Goal: Task Accomplishment & Management: Use online tool/utility

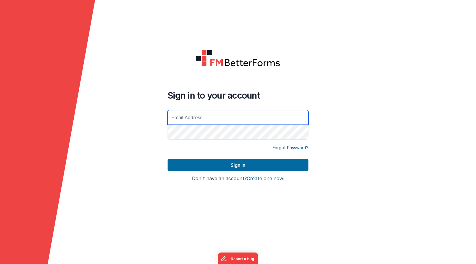
click at [214, 119] on input "text" at bounding box center [238, 117] width 141 height 15
type input "[PERSON_NAME][EMAIL_ADDRESS][DOMAIN_NAME]"
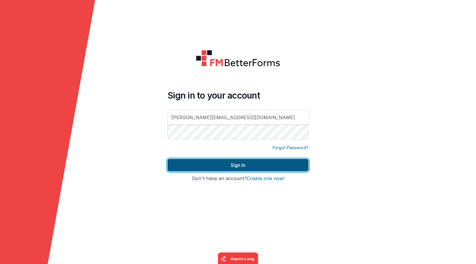
click at [266, 167] on button "Sign In" at bounding box center [238, 165] width 141 height 12
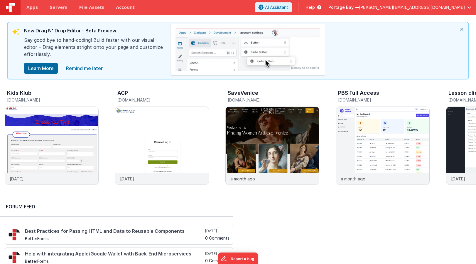
click at [461, 28] on icon "close" at bounding box center [462, 29] width 13 height 14
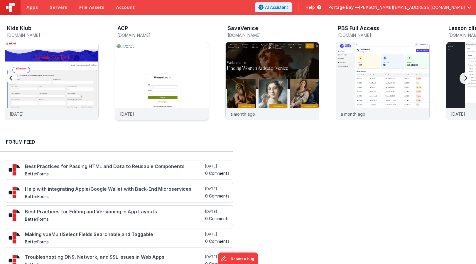
click at [157, 58] on img at bounding box center [161, 88] width 93 height 93
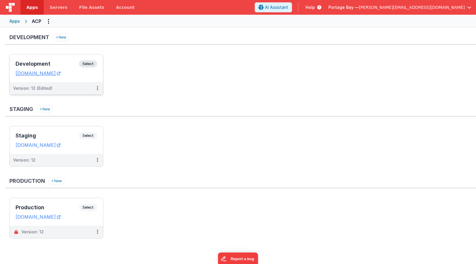
click at [93, 62] on span "Select" at bounding box center [88, 63] width 18 height 7
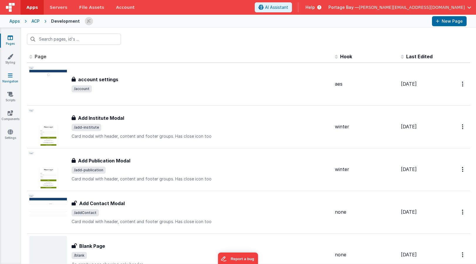
click at [8, 76] on icon at bounding box center [10, 75] width 5 height 6
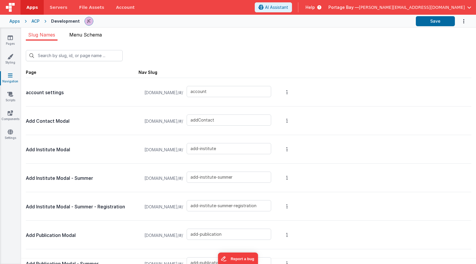
click at [88, 36] on span "Menu Schema" at bounding box center [85, 35] width 33 height 6
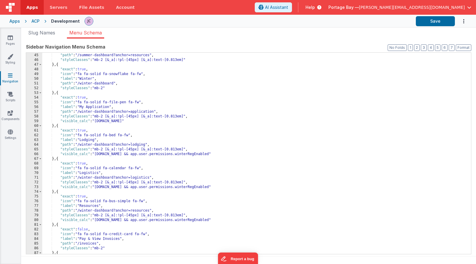
scroll to position [207, 0]
click at [193, 154] on div ""label" : "Resources" , "path" : "/summer-dashboard?anchor=resources" , "styleC…" at bounding box center [256, 153] width 429 height 210
drag, startPoint x: 258, startPoint y: 153, endPoint x: 187, endPoint y: 154, distance: 70.2
click at [187, 154] on div ""label" : "Resources" , "path" : "/summer-dashboard?anchor=resources" , "styleC…" at bounding box center [256, 153] width 429 height 210
paste textarea
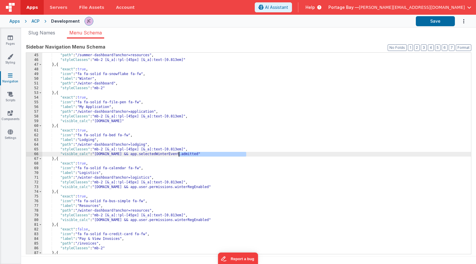
drag, startPoint x: 247, startPoint y: 152, endPoint x: 179, endPoint y: 155, distance: 68.2
click at [179, 155] on div ""label" : "Resources" , "path" : "/summer-dashboard?anchor=resources" , "styleC…" at bounding box center [256, 153] width 429 height 210
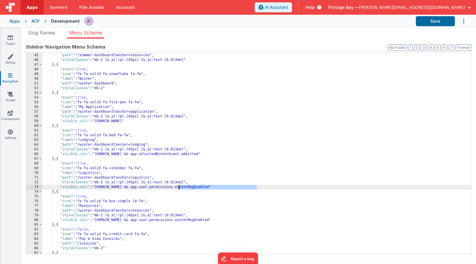
drag, startPoint x: 257, startPoint y: 187, endPoint x: 179, endPoint y: 187, distance: 77.3
click at [179, 187] on div ""label" : "Resources" , "path" : "/summer-dashboard?anchor=resources" , "styleC…" at bounding box center [256, 153] width 429 height 210
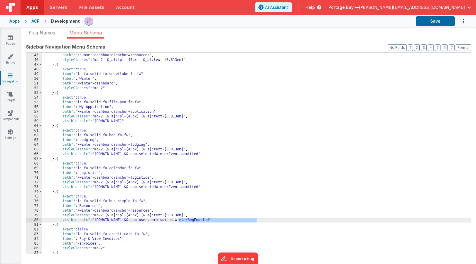
drag, startPoint x: 258, startPoint y: 219, endPoint x: 179, endPoint y: 219, distance: 78.7
click at [179, 219] on div ""label" : "Resources" , "path" : "/summer-dashboard?anchor=resources" , "styleC…" at bounding box center [256, 153] width 429 height 210
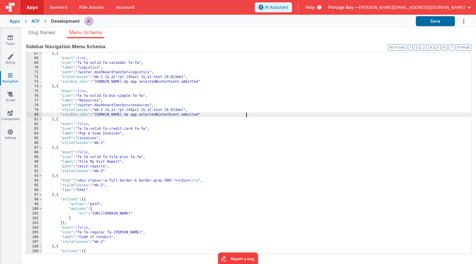
scroll to position [311, 0]
click at [435, 20] on button "Save" at bounding box center [435, 21] width 39 height 10
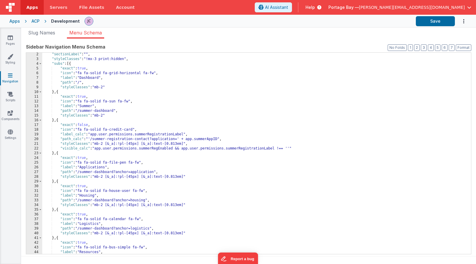
scroll to position [6, 0]
click at [33, 8] on span "Apps" at bounding box center [31, 7] width 11 height 6
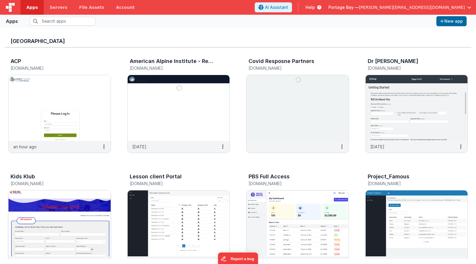
click at [74, 211] on img at bounding box center [60, 223] width 102 height 66
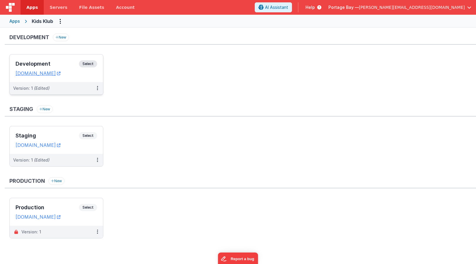
click at [88, 63] on span "Select" at bounding box center [88, 63] width 18 height 7
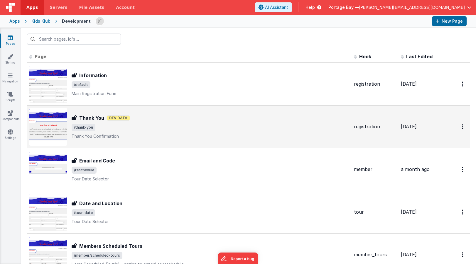
click at [184, 126] on span "/thank-you" at bounding box center [211, 127] width 278 height 7
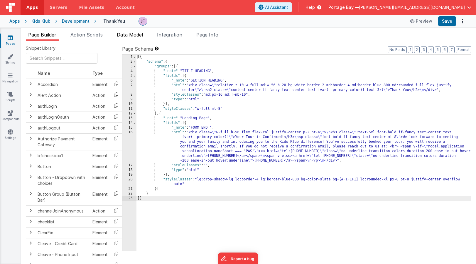
click at [132, 35] on span "Data Model" at bounding box center [130, 35] width 26 height 6
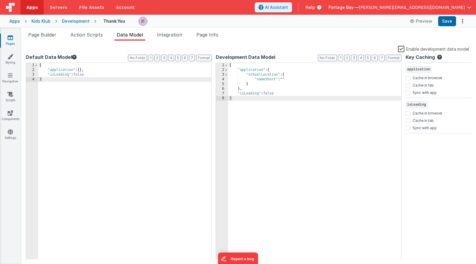
click at [403, 48] on label "Enable development data model" at bounding box center [433, 48] width 71 height 7
click at [0, 0] on input "Enable development data model" at bounding box center [0, 0] width 0 height 0
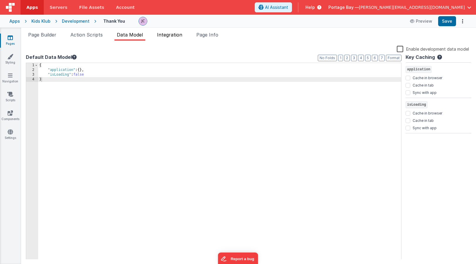
click at [173, 36] on span "Integration" at bounding box center [169, 35] width 25 height 6
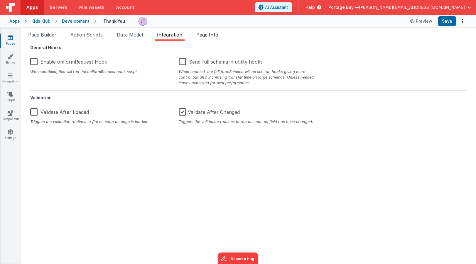
click at [212, 34] on span "Page Info" at bounding box center [208, 35] width 22 height 6
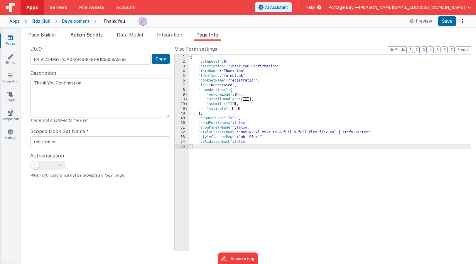
click at [79, 35] on span "Action Scripts" at bounding box center [87, 35] width 32 height 6
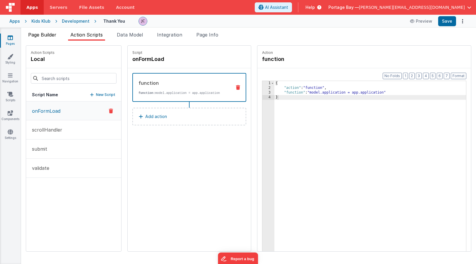
click at [44, 35] on span "Page Builder" at bounding box center [42, 35] width 28 height 6
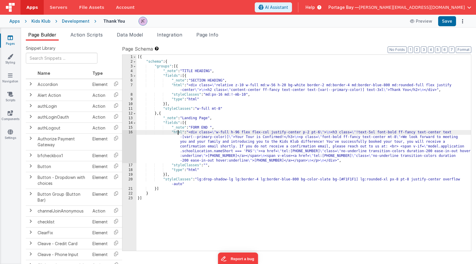
click at [178, 133] on div "[{ "schema" : { "groups" : [{ "_note" : "TITLE HEADING" , "fields" : [{ "_note"…" at bounding box center [304, 157] width 335 height 205
click at [130, 132] on div "16" at bounding box center [130, 146] width 14 height 33
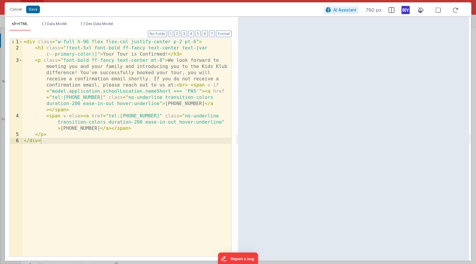
click at [403, 9] on icon at bounding box center [406, 9] width 8 height 9
click at [406, 10] on icon at bounding box center [406, 9] width 8 height 9
click at [16, 10] on button "Cancel" at bounding box center [16, 9] width 18 height 8
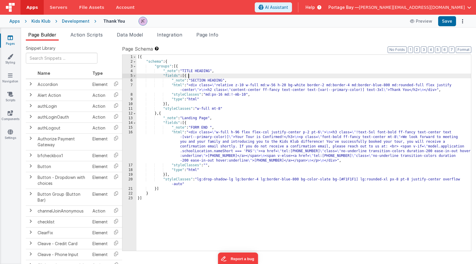
click at [234, 76] on div "[{ "schema" : { "groups" : [{ "_note" : "TITLE HEADING" , "fields" : [{ "_note"…" at bounding box center [304, 157] width 335 height 205
click at [447, 21] on button "Save" at bounding box center [448, 21] width 18 height 10
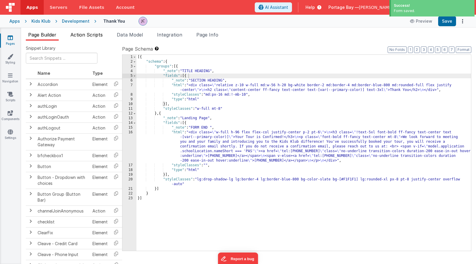
click at [81, 36] on span "Action Scripts" at bounding box center [87, 35] width 32 height 6
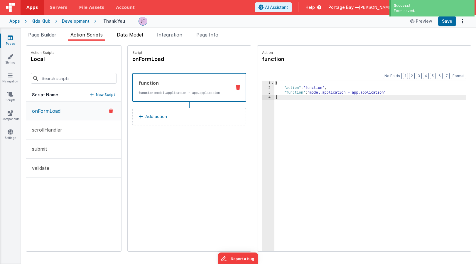
click at [135, 33] on span "Data Model" at bounding box center [130, 35] width 26 height 6
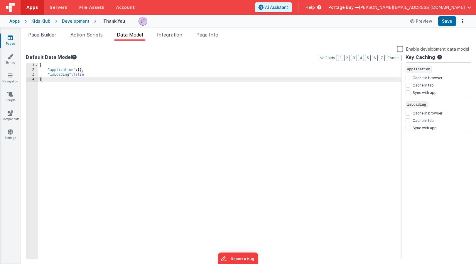
click at [79, 22] on div "Development" at bounding box center [76, 21] width 28 height 6
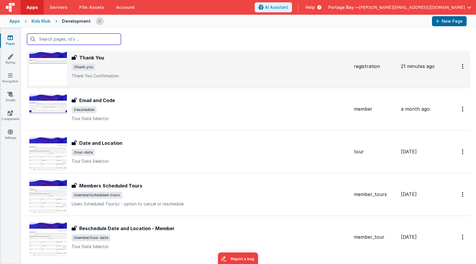
scroll to position [83, 0]
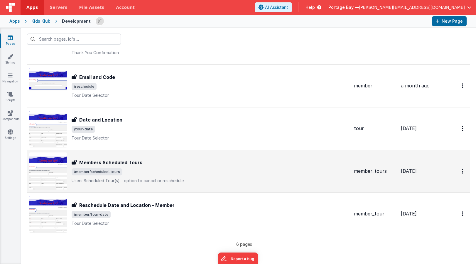
click at [166, 167] on div "Members Scheduled Tours Members Scheduled Tours /member/scheduled-tours Users S…" at bounding box center [211, 171] width 278 height 25
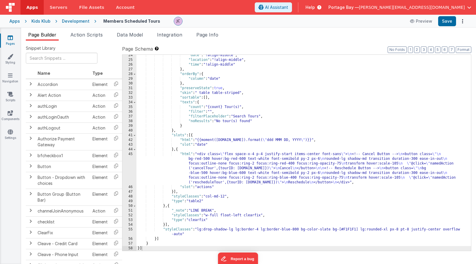
scroll to position [119, 0]
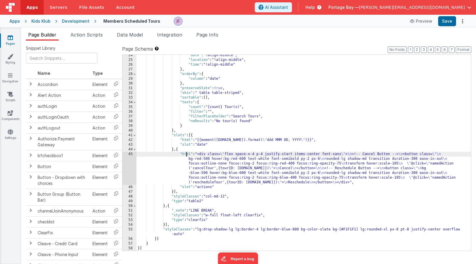
click at [186, 155] on div ""date" : "!align-middle" , "location" : "!align-middle" , "time" : "!align-midd…" at bounding box center [304, 155] width 335 height 205
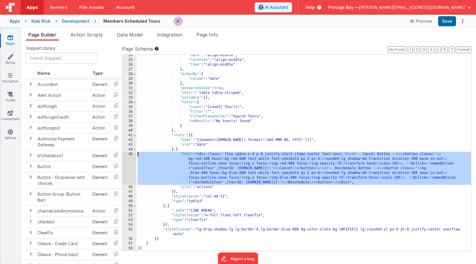
click at [132, 155] on div "45" at bounding box center [130, 168] width 14 height 33
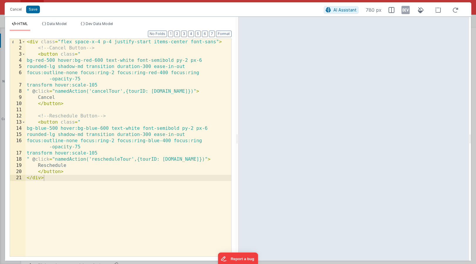
click at [173, 90] on div "< div class = "flex space-x-4 p-4 justify-start items-center font-sans" > <!-- …" at bounding box center [129, 153] width 206 height 229
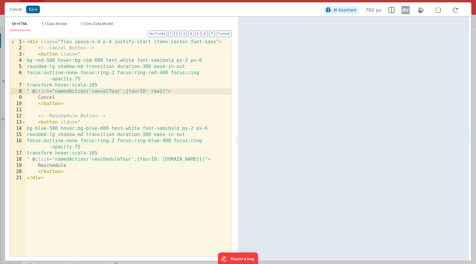
click at [150, 90] on div "< div class = "flex space-x-4 p-4 justify-start items-center font-sans" > <!-- …" at bounding box center [129, 153] width 206 height 229
click at [33, 9] on button "Save" at bounding box center [33, 10] width 14 height 8
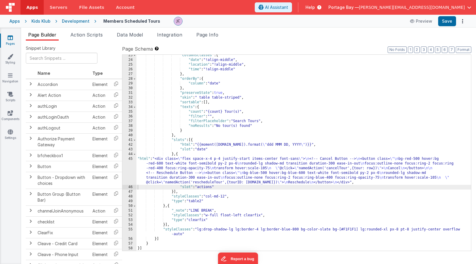
scroll to position [115, 0]
click at [467, 50] on button "Format" at bounding box center [464, 49] width 16 height 6
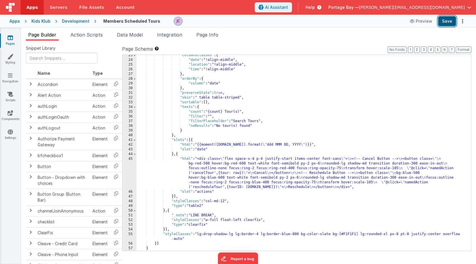
click at [449, 21] on button "Save" at bounding box center [448, 21] width 18 height 10
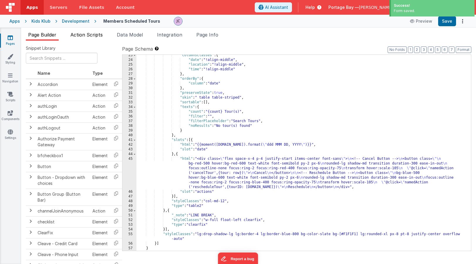
click at [84, 33] on span "Action Scripts" at bounding box center [87, 35] width 32 height 6
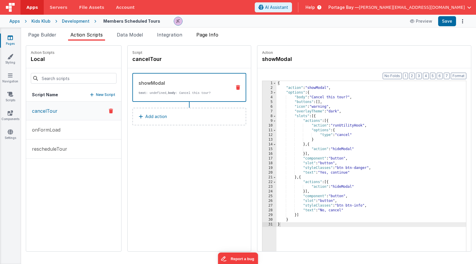
click at [212, 34] on span "Page Info" at bounding box center [208, 35] width 22 height 6
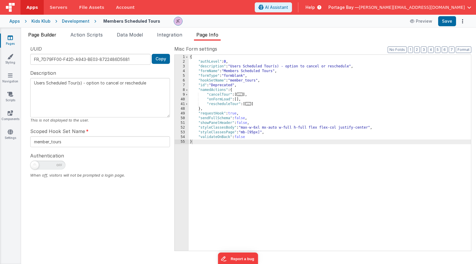
click at [39, 37] on span "Page Builder" at bounding box center [42, 35] width 28 height 6
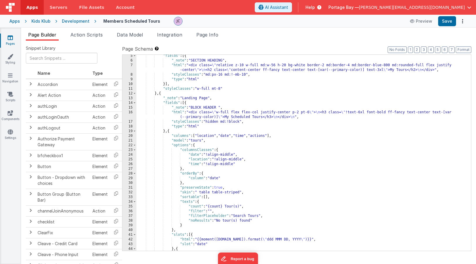
scroll to position [0, 0]
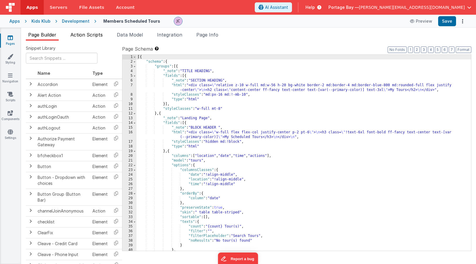
click at [82, 35] on span "Action Scripts" at bounding box center [87, 35] width 32 height 6
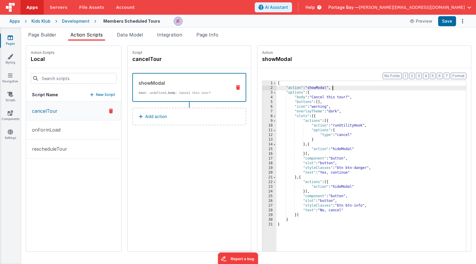
click at [330, 87] on div "{ "action" : "showModal" , "options" : { "body" : "Cancel this tour?" , "button…" at bounding box center [379, 180] width 205 height 198
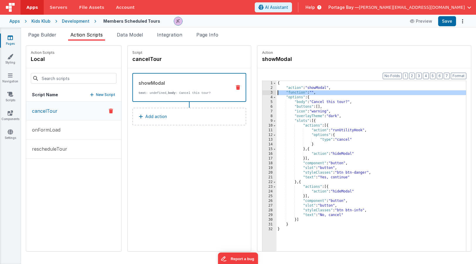
click at [263, 93] on div "3" at bounding box center [270, 92] width 14 height 5
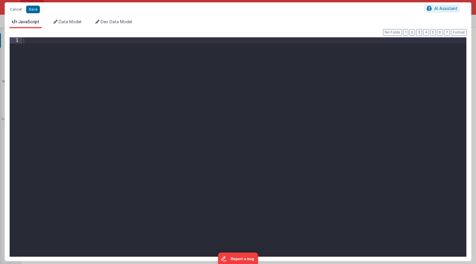
click at [96, 53] on div at bounding box center [244, 152] width 444 height 231
click at [14, 8] on button "Cancel" at bounding box center [16, 9] width 18 height 8
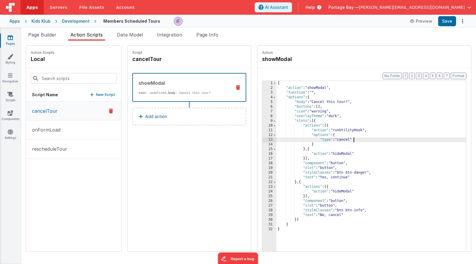
click at [340, 139] on div "{ "action" : "showModal" , "function" : "" , "options" : { "body" : "Cancel thi…" at bounding box center [379, 180] width 205 height 198
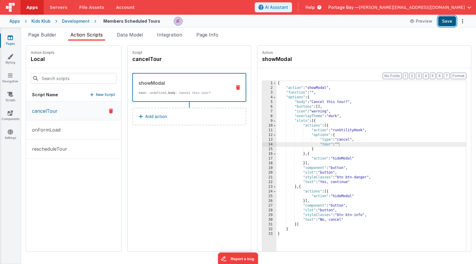
click at [447, 21] on button "Save" at bounding box center [448, 21] width 18 height 10
click at [298, 90] on div "{ "action" : "showModal" , "function" : "" , "options" : { "body" : "Cancel thi…" at bounding box center [379, 180] width 205 height 198
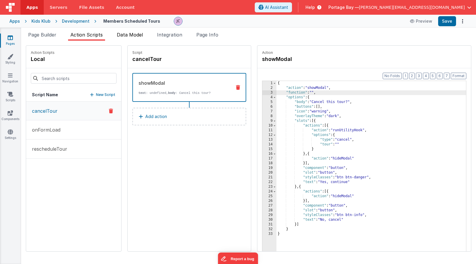
click at [125, 34] on span "Data Model" at bounding box center [130, 35] width 26 height 6
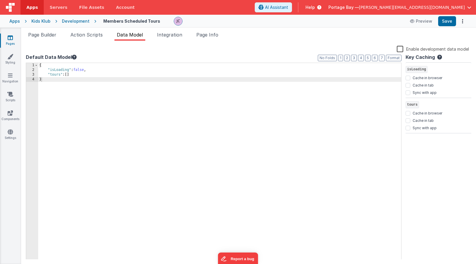
click at [72, 74] on div "{ "isLoading" : false , "tours" : [ ] }" at bounding box center [219, 166] width 363 height 206
click at [90, 37] on span "Action Scripts" at bounding box center [87, 35] width 32 height 6
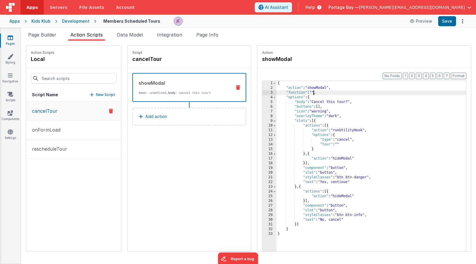
click at [298, 92] on div "{ "action" : "showModal" , "function" : "" , "options" : { "body" : "Cancel thi…" at bounding box center [379, 180] width 205 height 198
click at [263, 92] on div "3" at bounding box center [270, 92] width 14 height 5
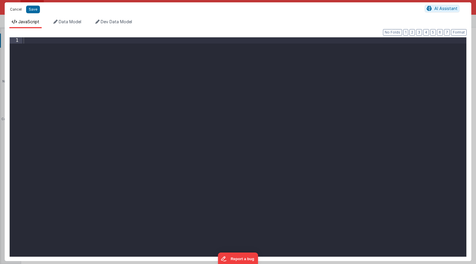
click at [13, 9] on button "Cancel" at bounding box center [16, 9] width 18 height 8
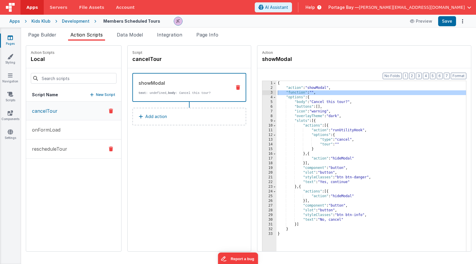
click at [59, 147] on p "rescheduleTour" at bounding box center [47, 148] width 39 height 7
click at [59, 110] on button "cancelTour" at bounding box center [73, 110] width 95 height 19
click at [38, 37] on span "Page Builder" at bounding box center [42, 35] width 28 height 6
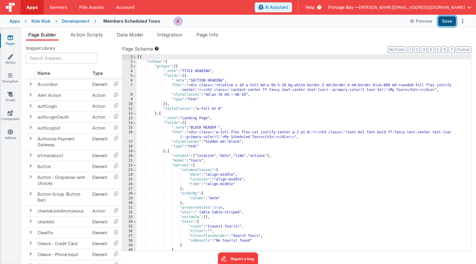
click at [451, 21] on button "Save" at bounding box center [448, 21] width 18 height 10
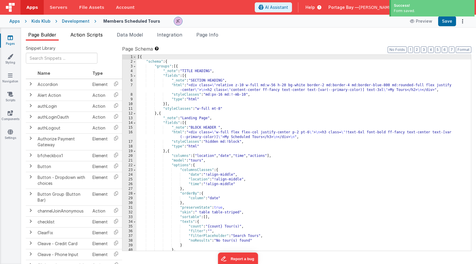
click at [86, 36] on span "Action Scripts" at bounding box center [87, 35] width 32 height 6
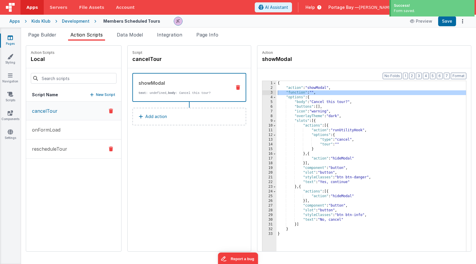
click at [64, 150] on p "rescheduleTour" at bounding box center [47, 148] width 39 height 7
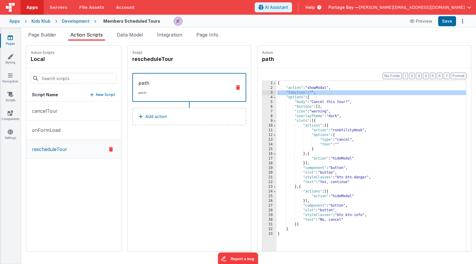
click at [180, 85] on div "path" at bounding box center [183, 82] width 88 height 7
click at [60, 130] on button "onFormLoad" at bounding box center [73, 129] width 95 height 19
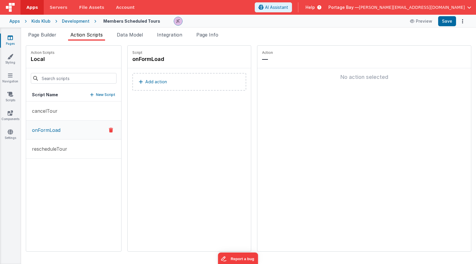
click at [76, 21] on div "Development" at bounding box center [76, 21] width 28 height 6
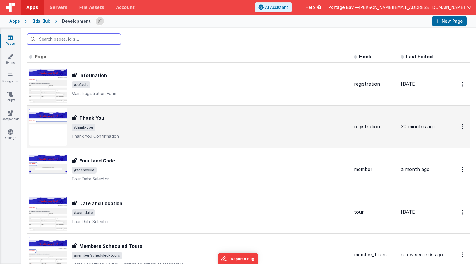
scroll to position [83, 0]
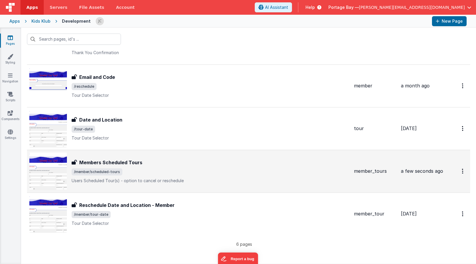
click at [149, 179] on p "Users Scheduled Tour(s) - option to cancel or reschedule" at bounding box center [211, 180] width 278 height 6
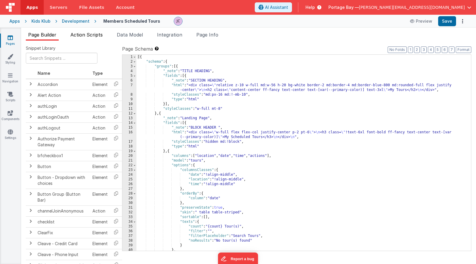
click at [85, 33] on span "Action Scripts" at bounding box center [87, 35] width 32 height 6
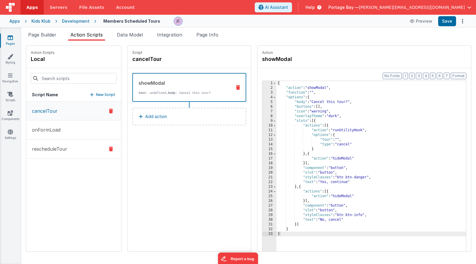
click at [56, 149] on p "rescheduleTour" at bounding box center [47, 148] width 39 height 7
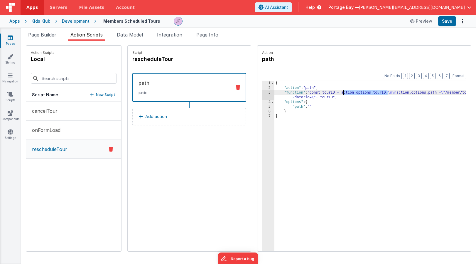
drag, startPoint x: 372, startPoint y: 92, endPoint x: 328, endPoint y: 93, distance: 44.1
click at [328, 93] on div "{ "action" : "path" , "function" : "const tourID = action.options.tourID; \n\n …" at bounding box center [378, 180] width 207 height 198
click at [60, 108] on button "cancelTour" at bounding box center [73, 110] width 95 height 19
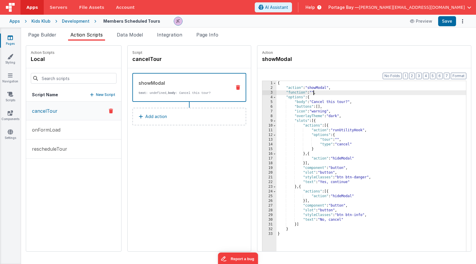
click at [298, 92] on div "{ "action" : "showModal" , "function" : "" , "options" : { "body" : "Cancel thi…" at bounding box center [379, 180] width 205 height 198
click at [263, 92] on div "3" at bounding box center [270, 92] width 14 height 5
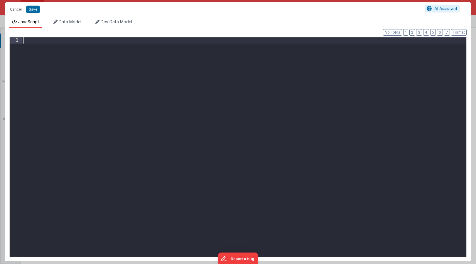
click at [39, 42] on div at bounding box center [244, 152] width 444 height 231
click at [25, 41] on div "action . options . tour" at bounding box center [244, 152] width 444 height 231
click at [72, 21] on span "Data Model" at bounding box center [70, 21] width 23 height 5
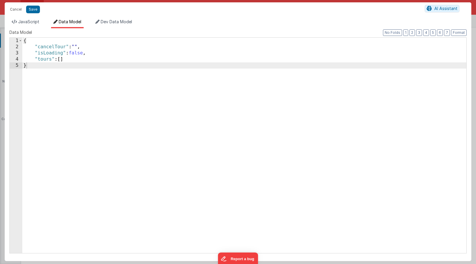
click at [53, 46] on div "{ "cancelTour" : "" , "isLoading" : false , "tours" : [ ] }" at bounding box center [244, 151] width 444 height 227
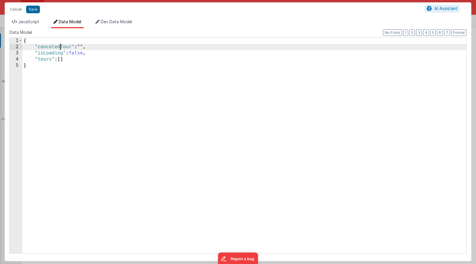
click at [52, 45] on div "{ "canceledTour" : "" , "isLoading" : false , "tours" : [ ] }" at bounding box center [244, 151] width 444 height 227
click at [57, 47] on div "{ "cancelledTour" : "" , "isLoading" : false , "tours" : [ ] }" at bounding box center [244, 151] width 444 height 227
click at [22, 23] on span "JavaScript" at bounding box center [28, 21] width 21 height 5
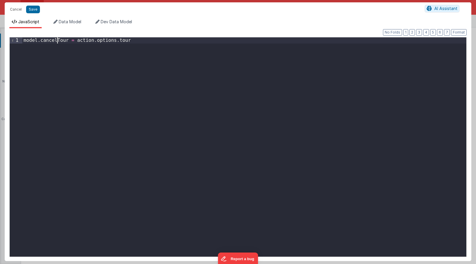
click at [58, 40] on div "model . cancelTour = action . options . tour" at bounding box center [244, 152] width 444 height 231
click at [150, 44] on div "model . canceledTour = action . options . tour" at bounding box center [244, 152] width 444 height 231
click at [33, 8] on button "Save" at bounding box center [33, 10] width 14 height 8
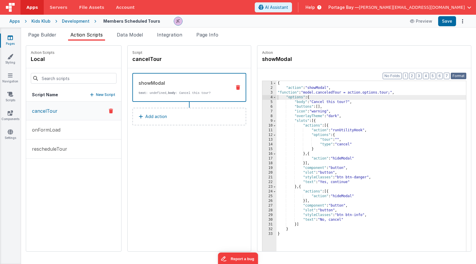
click at [459, 75] on button "Format" at bounding box center [459, 76] width 16 height 6
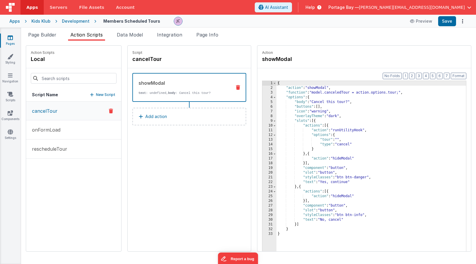
click at [326, 139] on div "{ "action" : "showModal" , "function" : "model.canceledTour = action.options.to…" at bounding box center [379, 180] width 205 height 198
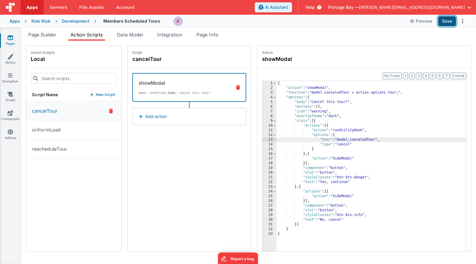
click at [449, 21] on button "Save" at bounding box center [448, 21] width 18 height 10
click at [357, 131] on div "{ "action" : "showModal" , "function" : "model.canceledTour = action.options.to…" at bounding box center [379, 180] width 205 height 198
drag, startPoint x: 363, startPoint y: 139, endPoint x: 324, endPoint y: 140, distance: 38.8
click at [324, 140] on div "{ "action" : "showModal" , "function" : "model.canceledTour = action.options.to…" at bounding box center [379, 180] width 205 height 198
click at [356, 130] on div "{ "action" : "showModal" , "function" : "model.canceledTour = action.options.to…" at bounding box center [379, 180] width 205 height 198
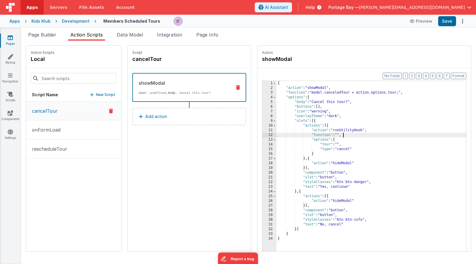
click at [263, 134] on div "12" at bounding box center [270, 134] width 14 height 5
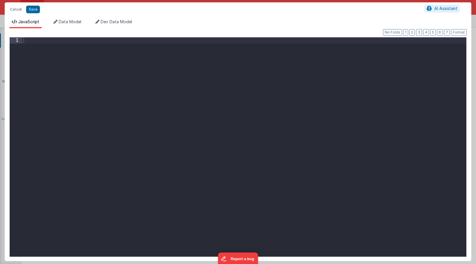
click at [147, 57] on div at bounding box center [244, 152] width 444 height 231
click at [461, 34] on button "Format" at bounding box center [460, 32] width 16 height 6
click at [33, 10] on button "Save" at bounding box center [33, 10] width 14 height 8
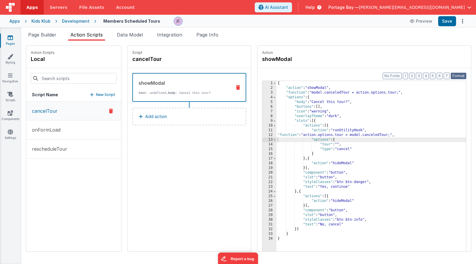
click at [463, 75] on button "Format" at bounding box center [459, 76] width 16 height 6
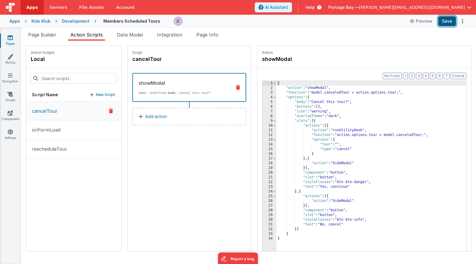
click at [446, 22] on button "Save" at bounding box center [448, 21] width 18 height 10
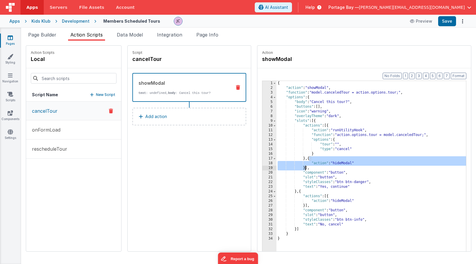
drag, startPoint x: 295, startPoint y: 159, endPoint x: 290, endPoint y: 168, distance: 10.2
click at [290, 168] on div "{ "action" : "showModal" , "function" : "model.canceledTour = action.options.to…" at bounding box center [379, 180] width 205 height 198
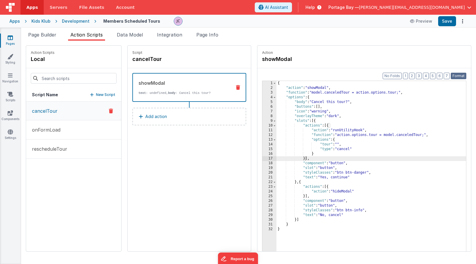
click at [458, 74] on button "Format" at bounding box center [459, 76] width 16 height 6
click at [447, 21] on button "Save" at bounding box center [448, 21] width 18 height 10
click at [69, 21] on div "Development" at bounding box center [76, 21] width 28 height 6
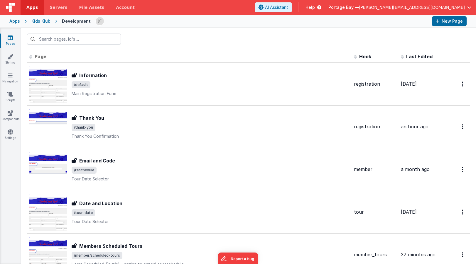
click at [35, 20] on div "Kids Klub" at bounding box center [40, 21] width 19 height 6
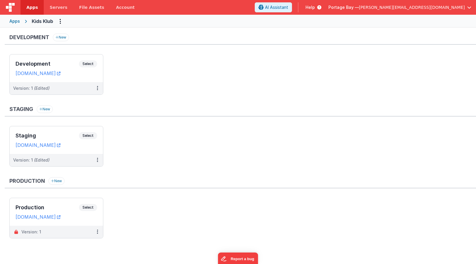
click at [33, 8] on span "Apps" at bounding box center [31, 7] width 11 height 6
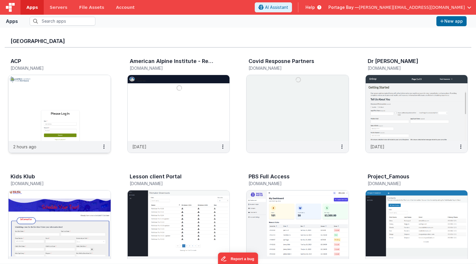
click at [74, 87] on img at bounding box center [60, 108] width 102 height 66
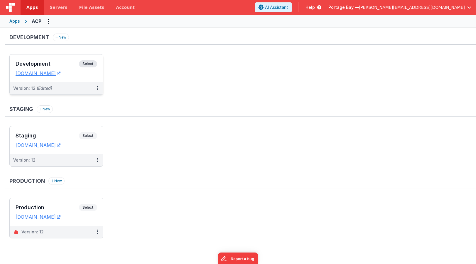
click at [90, 63] on span "Select" at bounding box center [88, 63] width 18 height 7
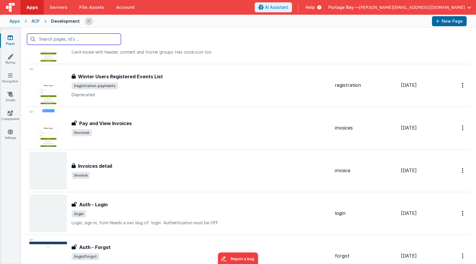
scroll to position [348, 0]
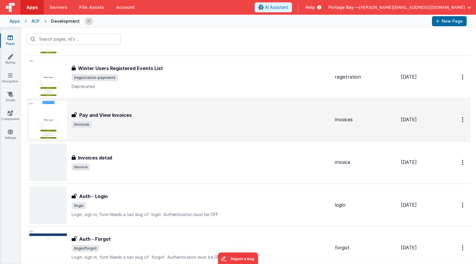
click at [175, 123] on span "/invoices" at bounding box center [201, 124] width 259 height 7
